Goal: Navigation & Orientation: Find specific page/section

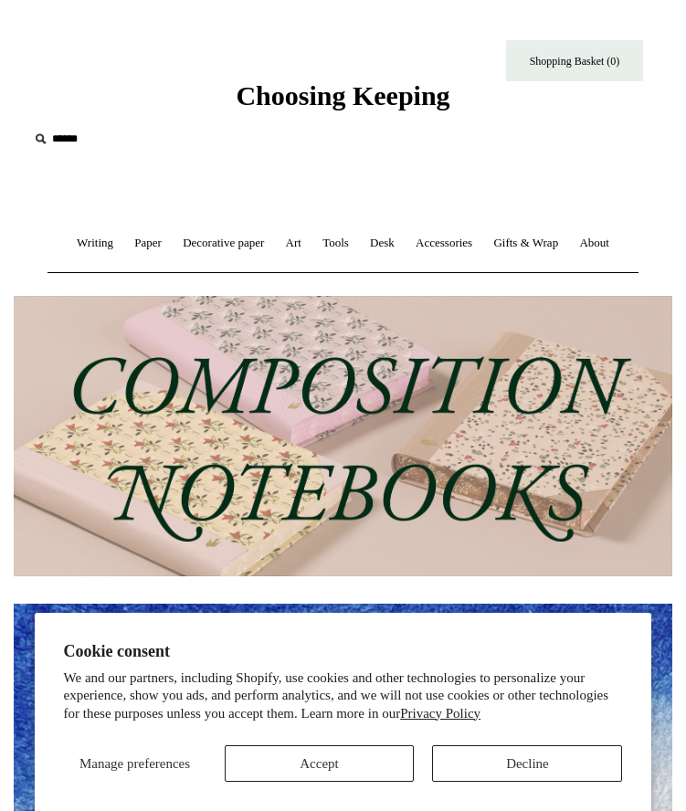
scroll to position [153, 0]
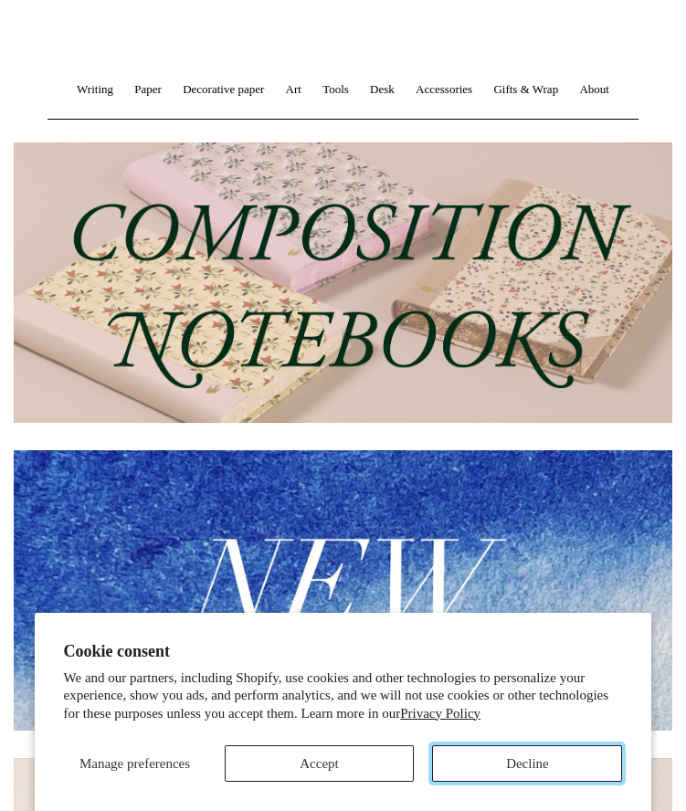
click at [475, 774] on button "Decline" at bounding box center [527, 763] width 190 height 37
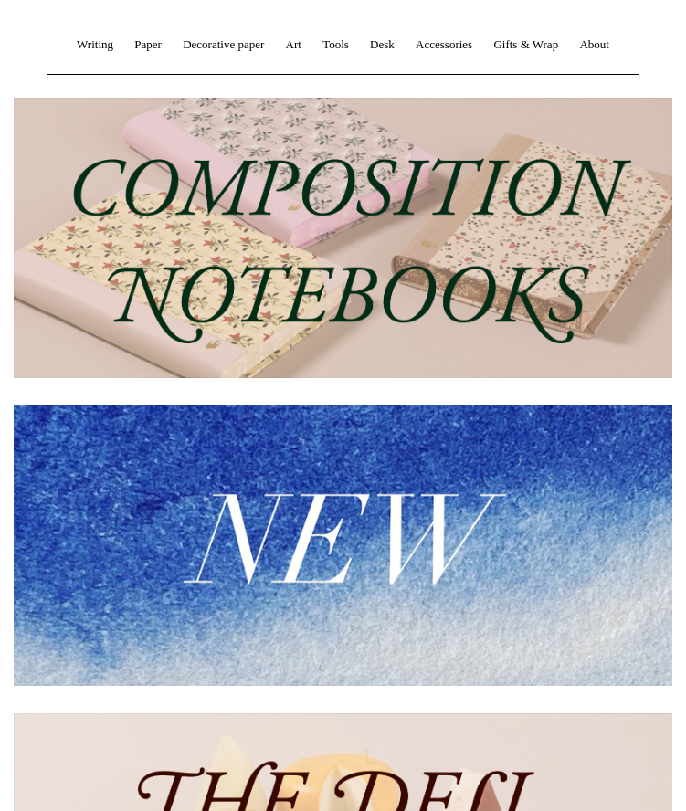
scroll to position [0, 0]
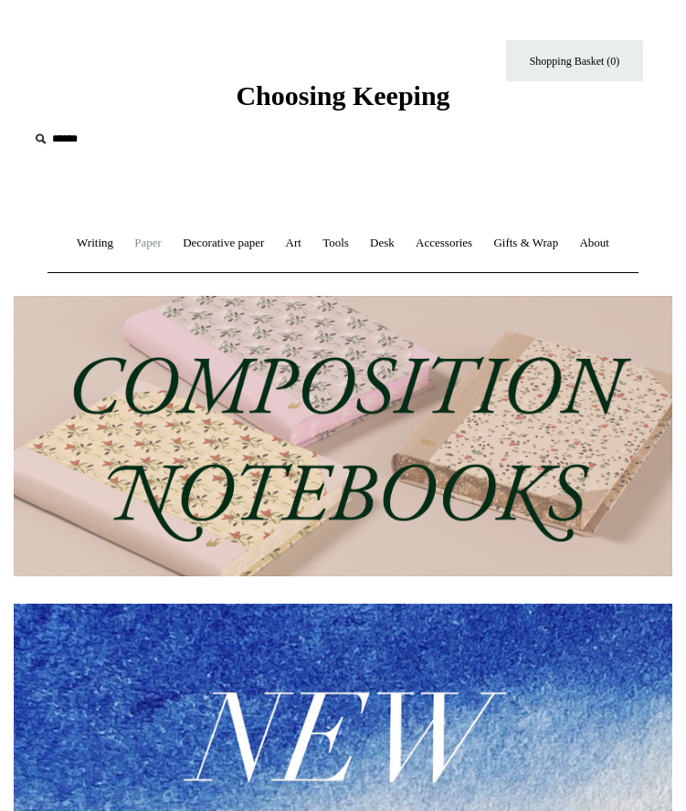
click at [128, 246] on link "Paper +" at bounding box center [148, 243] width 46 height 48
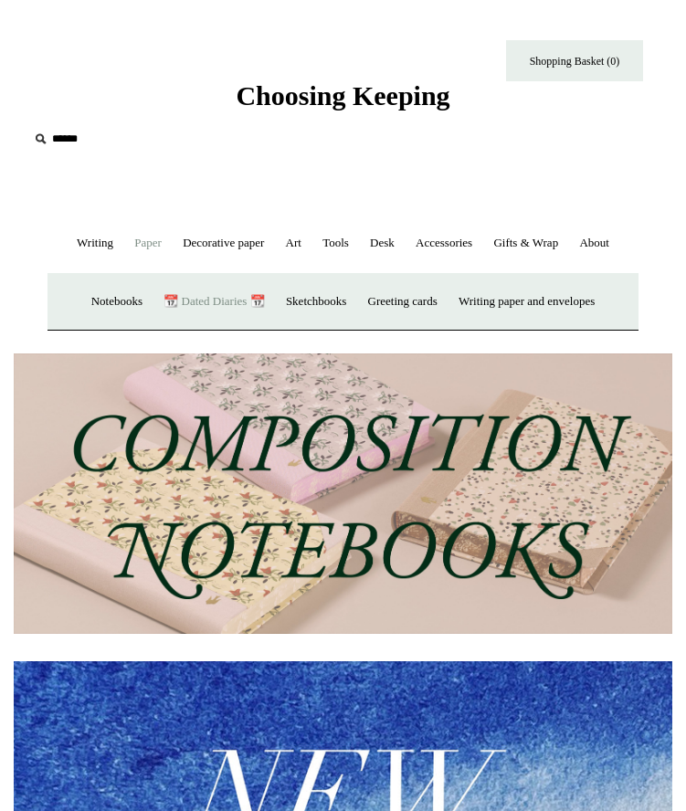
scroll to position [0, 658]
click at [149, 242] on link "Paper -" at bounding box center [148, 243] width 46 height 48
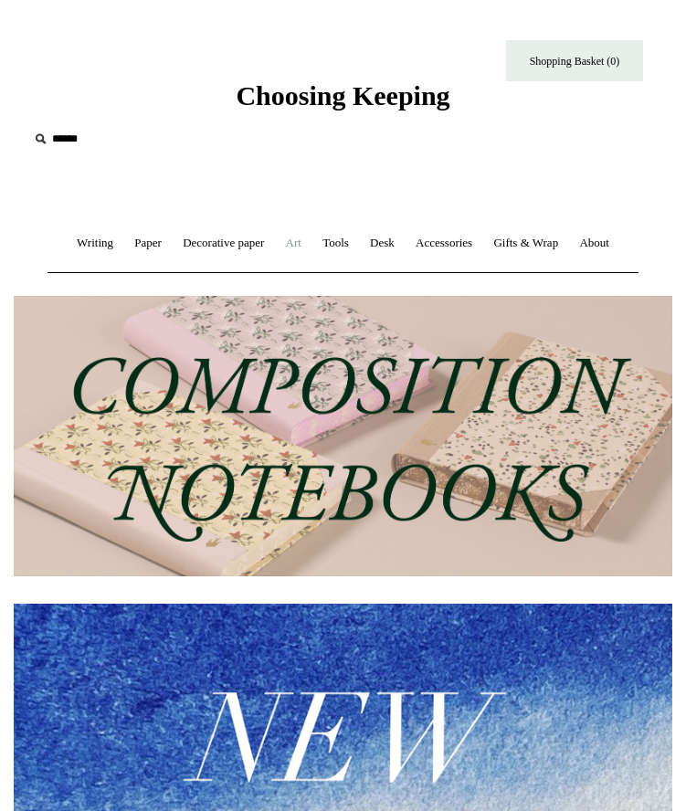
click at [296, 253] on link "Art +" at bounding box center [294, 243] width 34 height 48
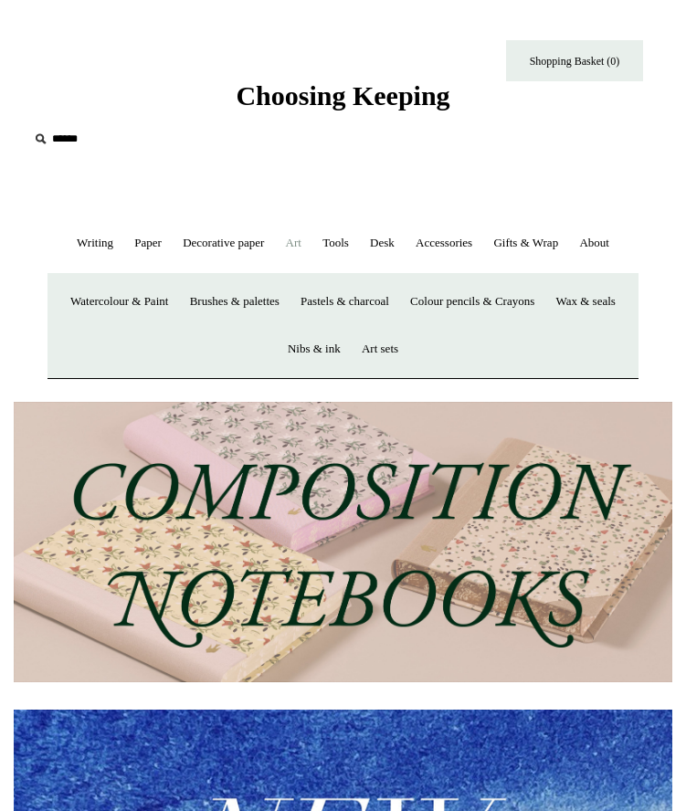
scroll to position [0, 1317]
click at [343, 243] on link "Tools +" at bounding box center [335, 243] width 45 height 48
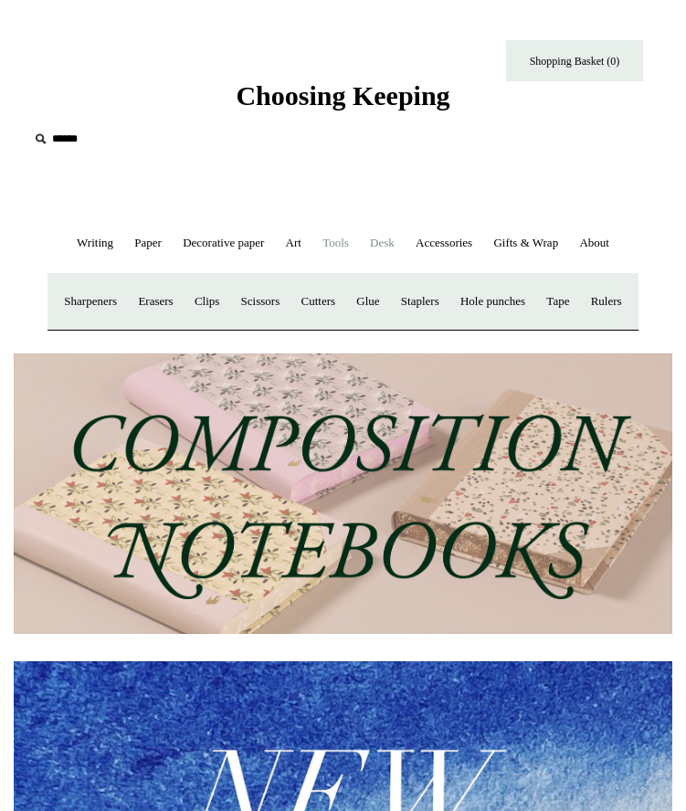
scroll to position [0, 0]
click at [426, 243] on link "Accessories +" at bounding box center [443, 243] width 75 height 48
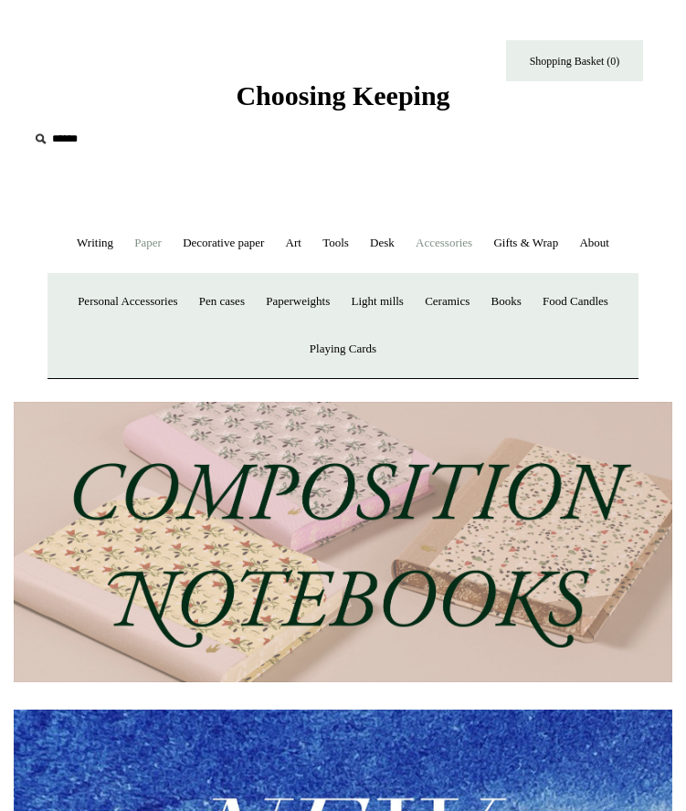
click at [125, 244] on link "Paper +" at bounding box center [148, 243] width 46 height 48
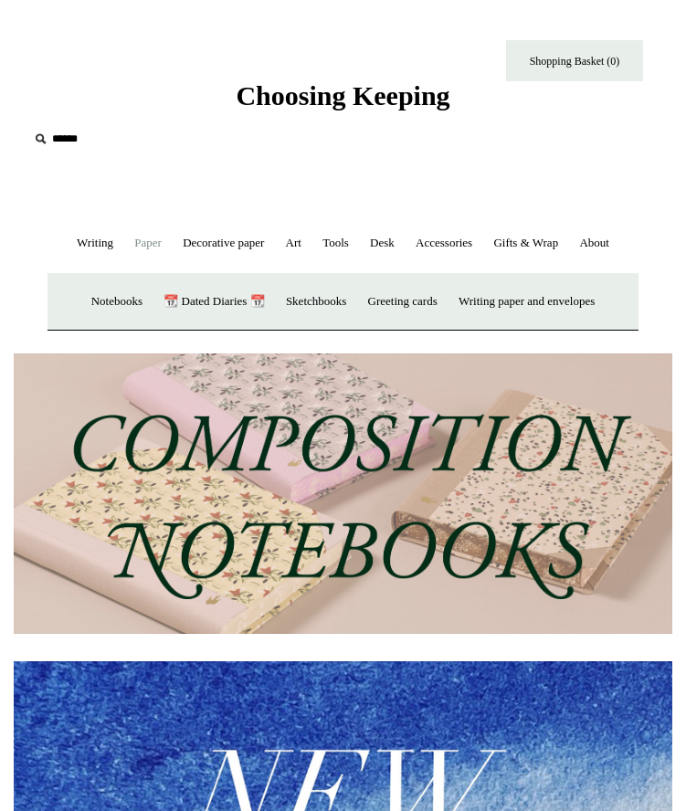
scroll to position [0, 658]
click at [107, 300] on link "Notebooks +" at bounding box center [116, 302] width 69 height 48
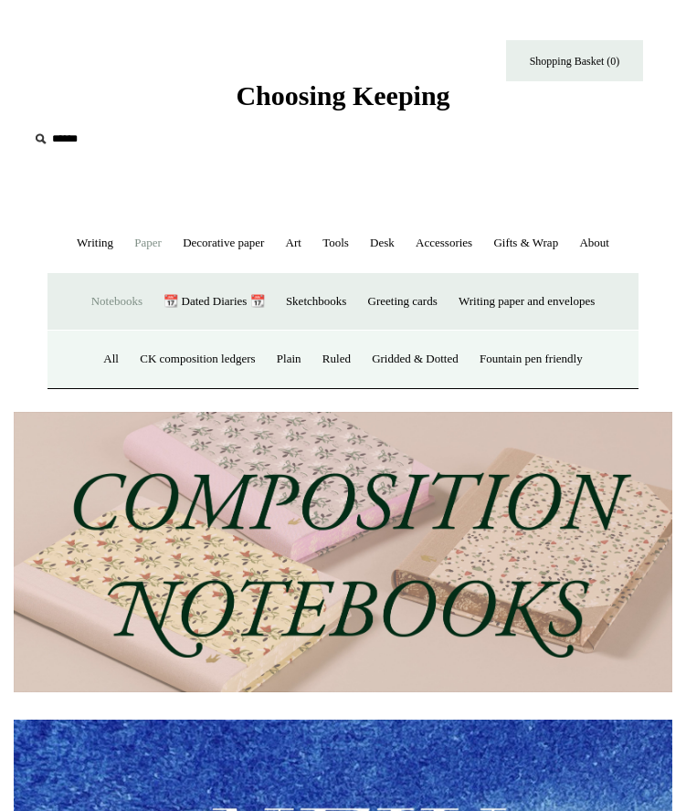
scroll to position [0, 1317]
click at [98, 358] on link "All" at bounding box center [111, 359] width 34 height 48
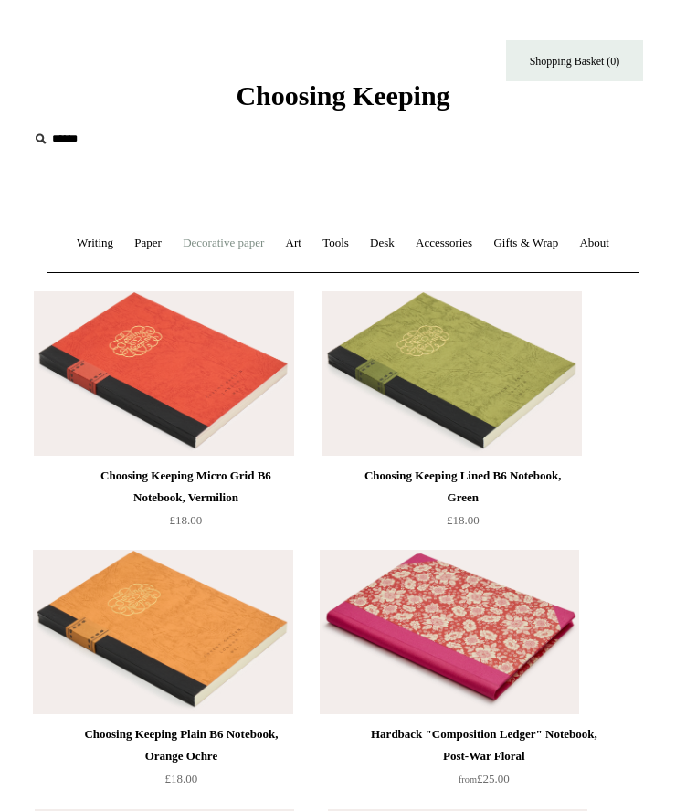
click at [215, 247] on link "Decorative paper +" at bounding box center [223, 243] width 100 height 48
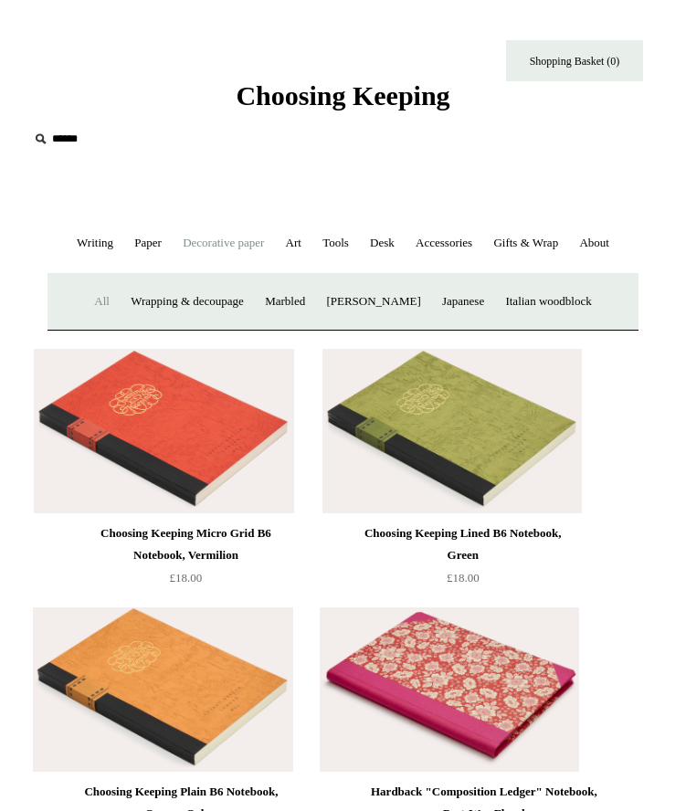
click at [85, 303] on link "All" at bounding box center [102, 302] width 34 height 48
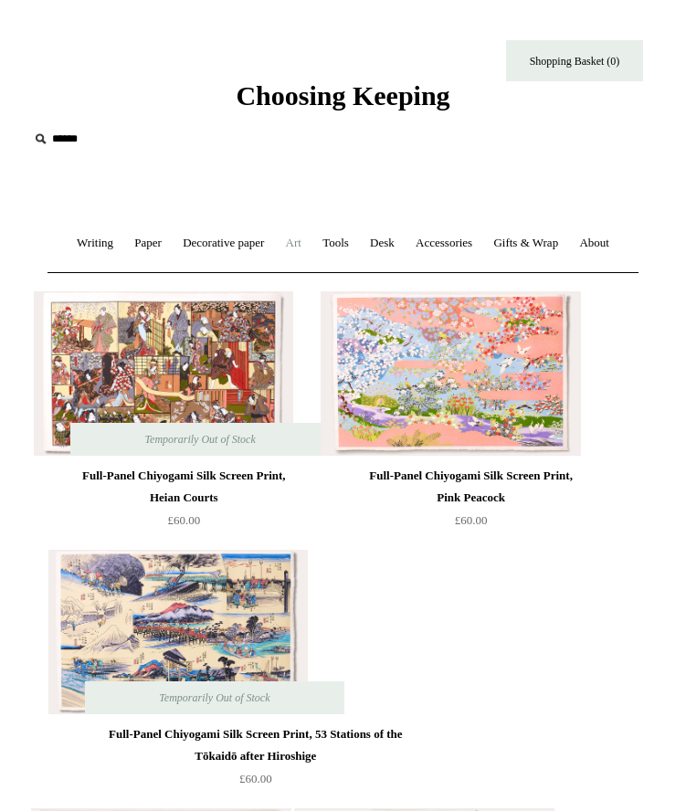
click at [286, 247] on link "Art +" at bounding box center [294, 243] width 34 height 48
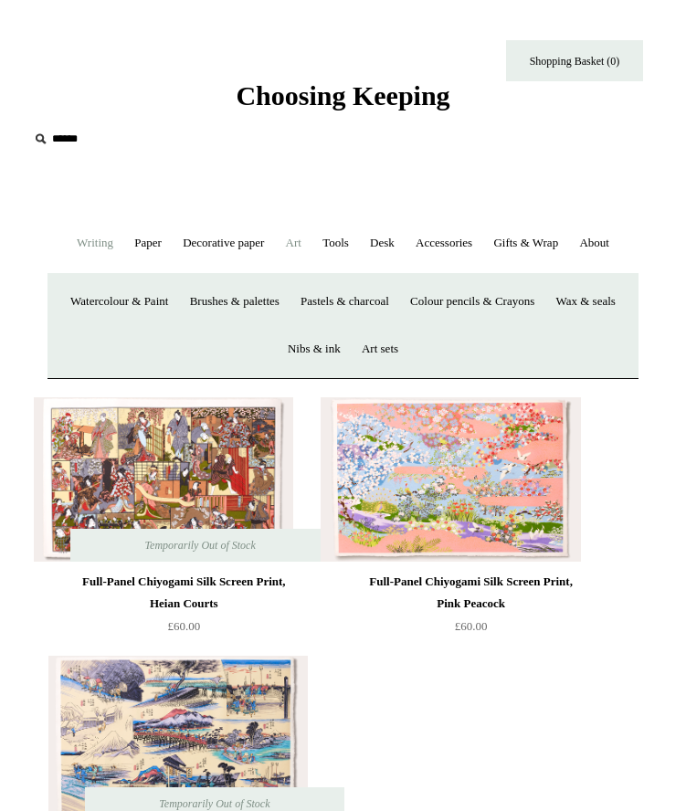
click at [92, 251] on link "Writing +" at bounding box center [95, 243] width 55 height 48
click at [130, 305] on link "Pens by brand +" at bounding box center [154, 302] width 86 height 48
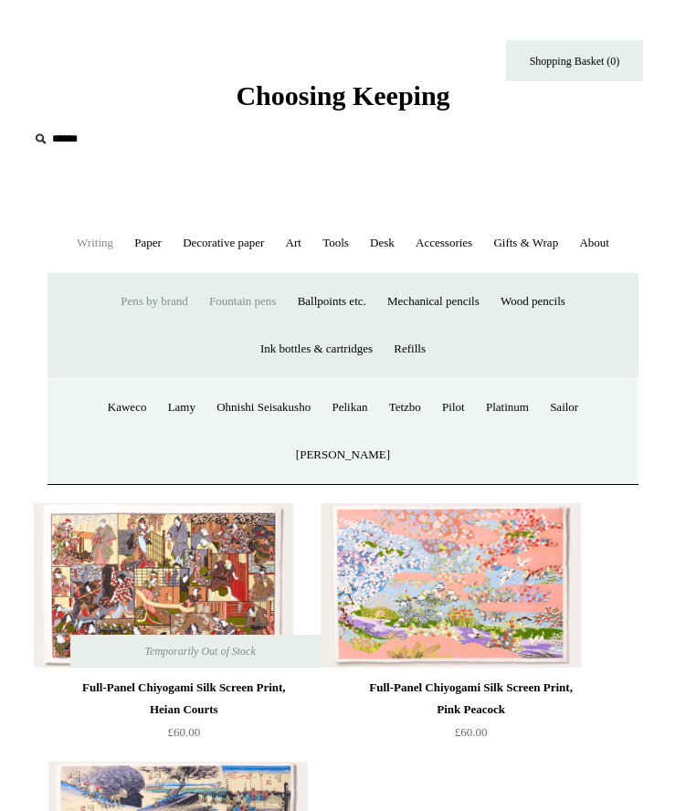
click at [246, 295] on link "Fountain pens +" at bounding box center [242, 302] width 85 height 48
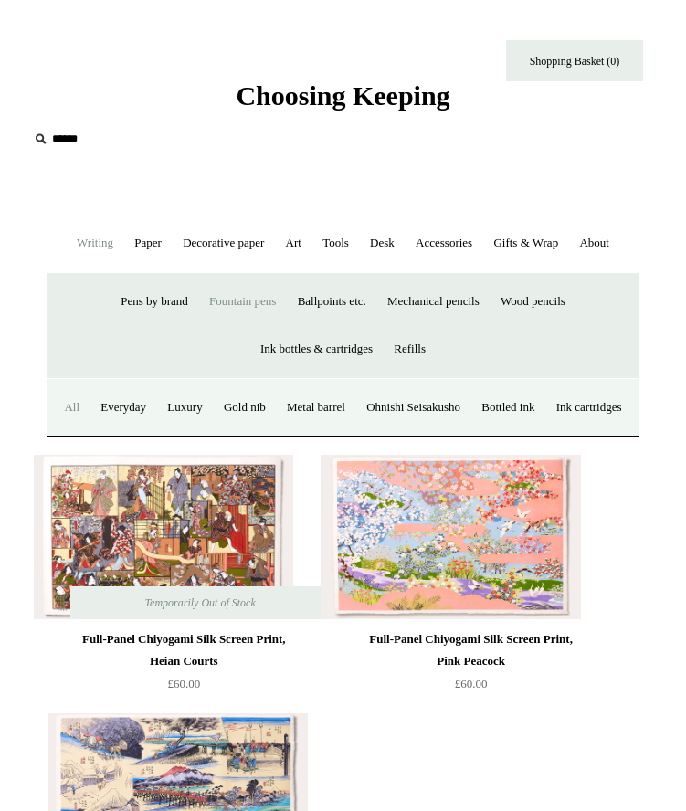
click at [89, 408] on link "All" at bounding box center [72, 408] width 34 height 48
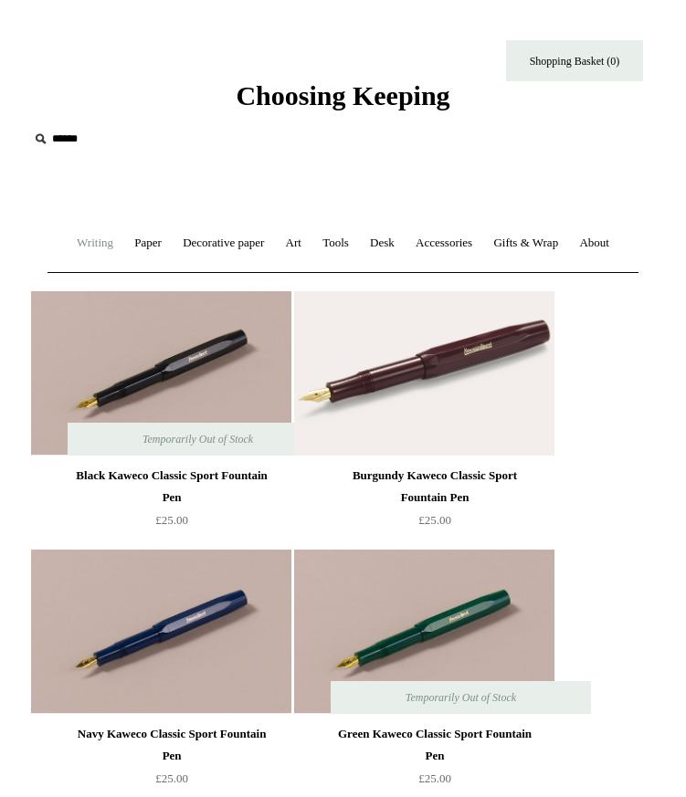
click at [89, 244] on link "Writing +" at bounding box center [95, 243] width 55 height 48
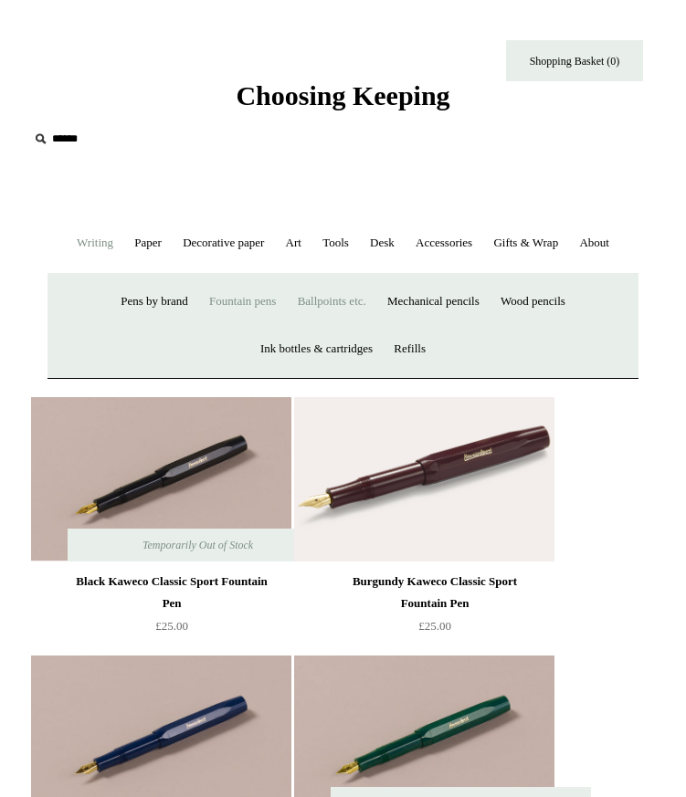
click at [352, 305] on link "Ballpoints etc. +" at bounding box center [332, 302] width 87 height 48
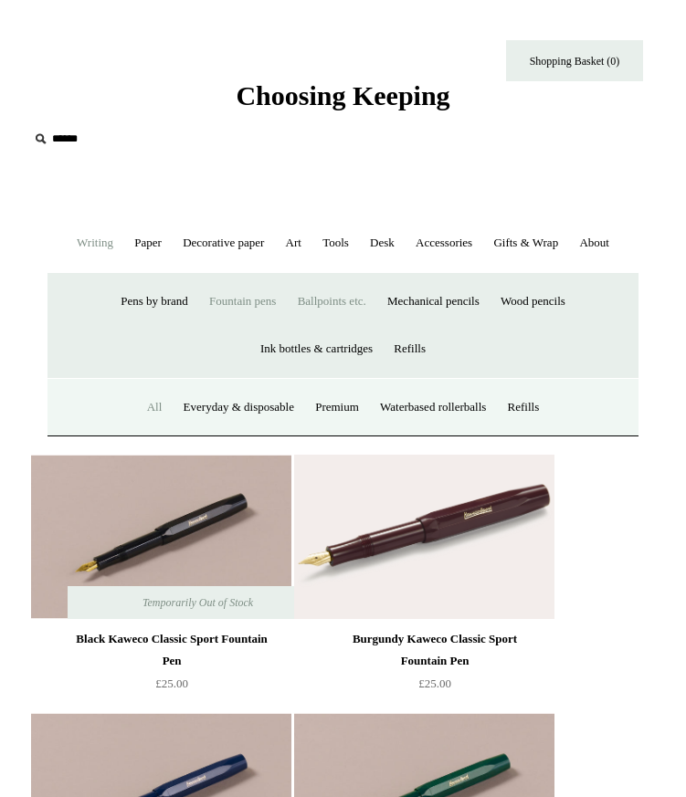
click at [147, 403] on link "All" at bounding box center [155, 408] width 34 height 48
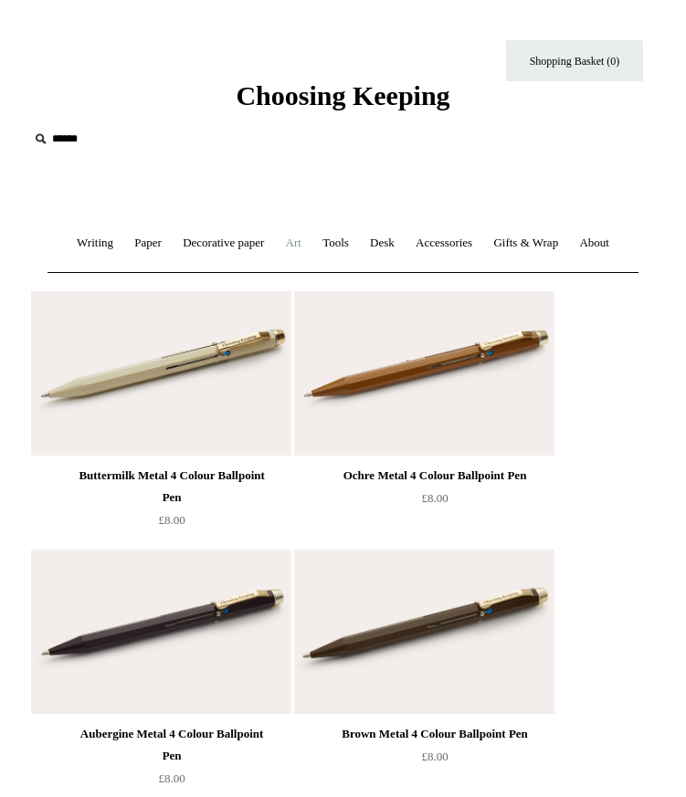
click at [299, 247] on link "Art +" at bounding box center [294, 243] width 34 height 48
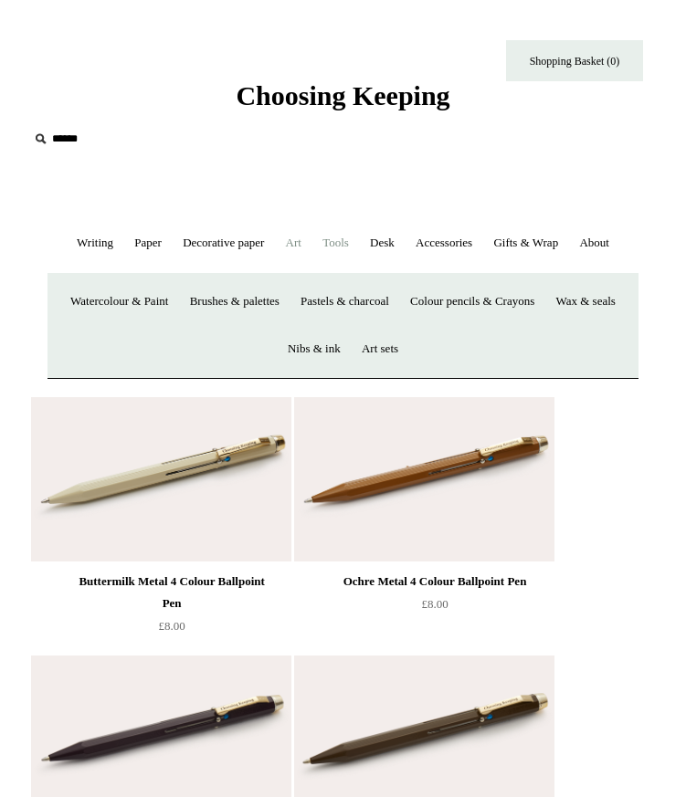
click at [346, 244] on link "Tools +" at bounding box center [335, 243] width 45 height 48
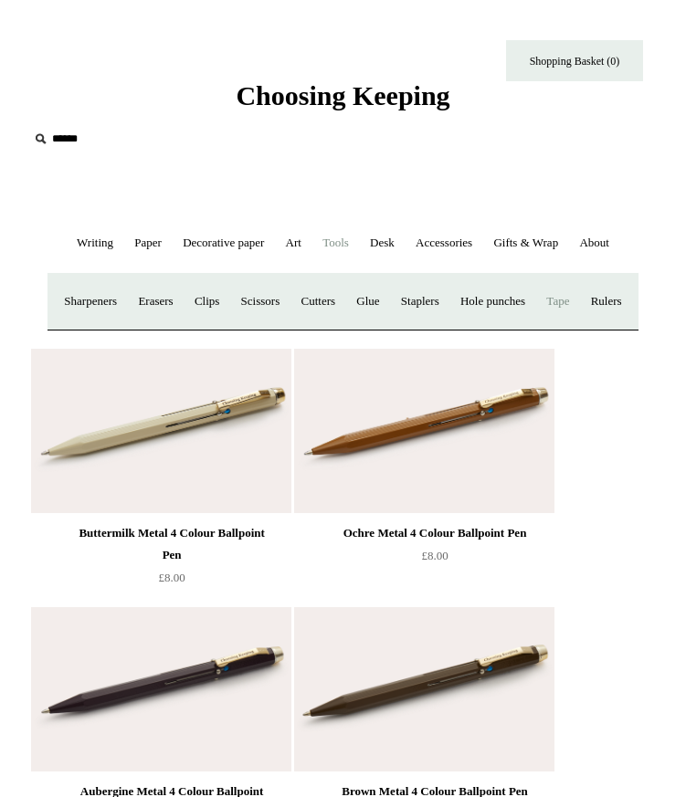
click at [578, 299] on link "Tape +" at bounding box center [557, 302] width 41 height 48
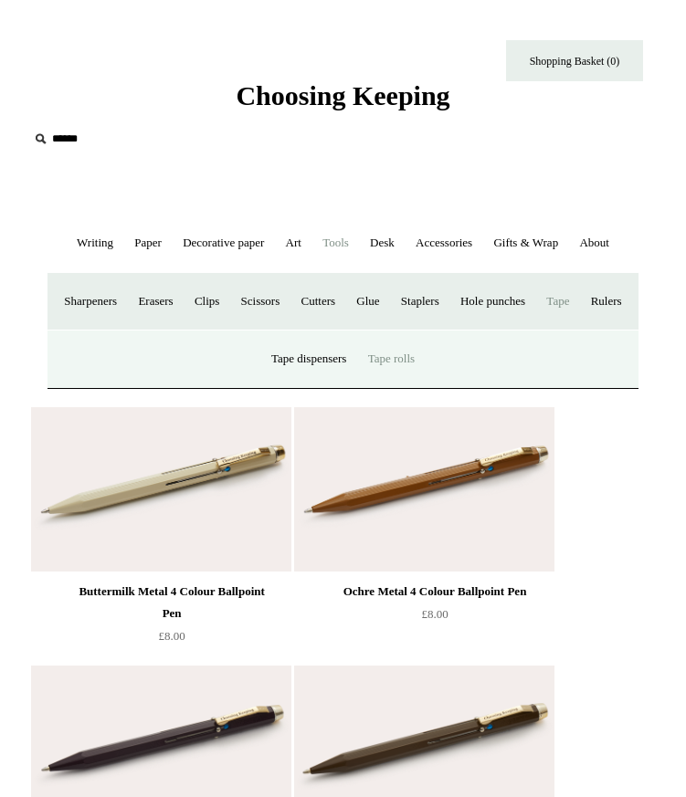
click at [399, 384] on link "Tape rolls" at bounding box center [391, 359] width 65 height 48
